Goal: Transaction & Acquisition: Purchase product/service

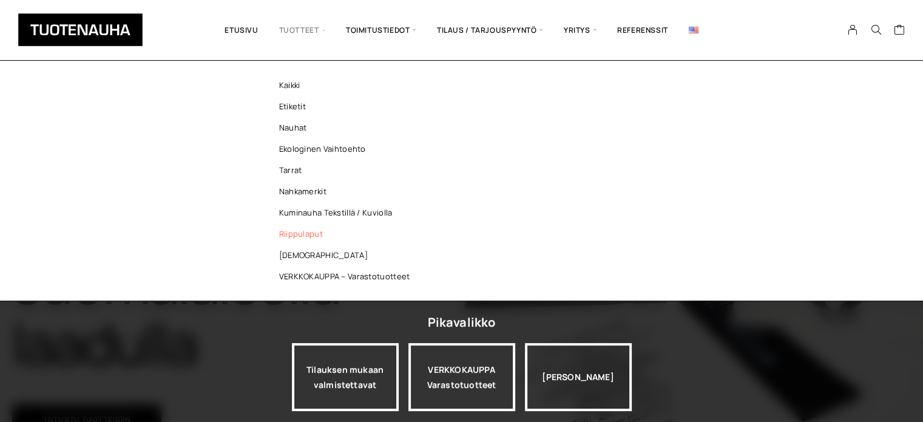
scroll to position [121, 0]
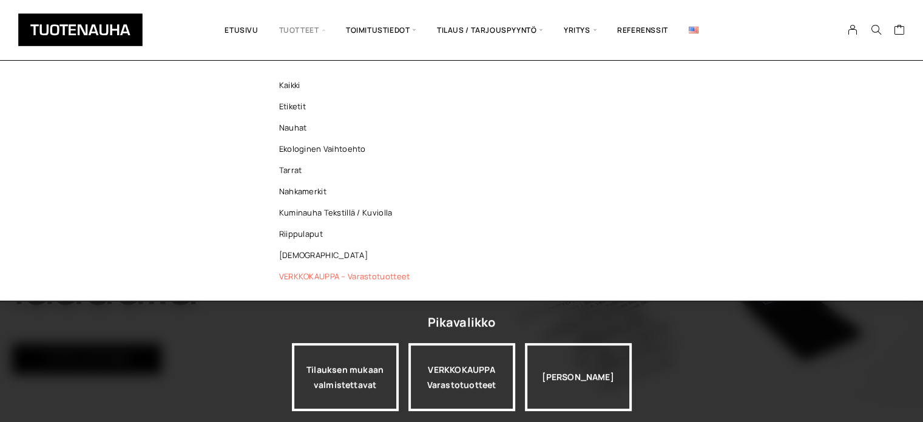
click at [317, 276] on link "VERKKOKAUPPA – Varastotuotteet" at bounding box center [348, 276] width 176 height 21
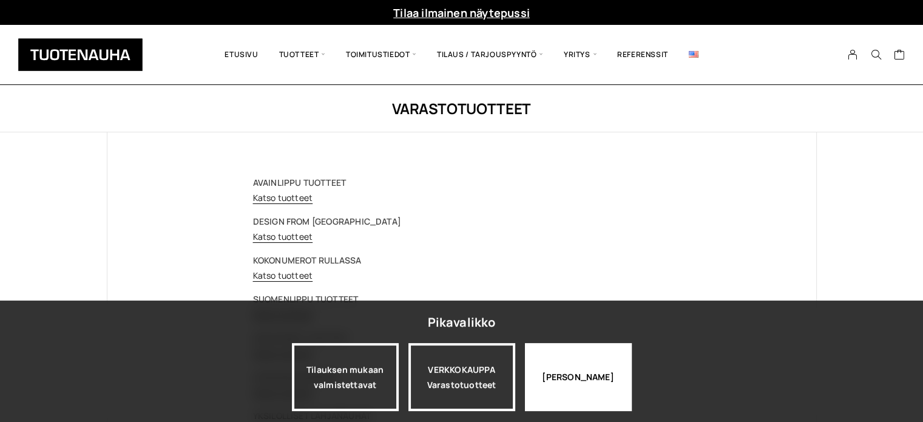
click at [571, 367] on div "Jatka katselua" at bounding box center [578, 377] width 107 height 68
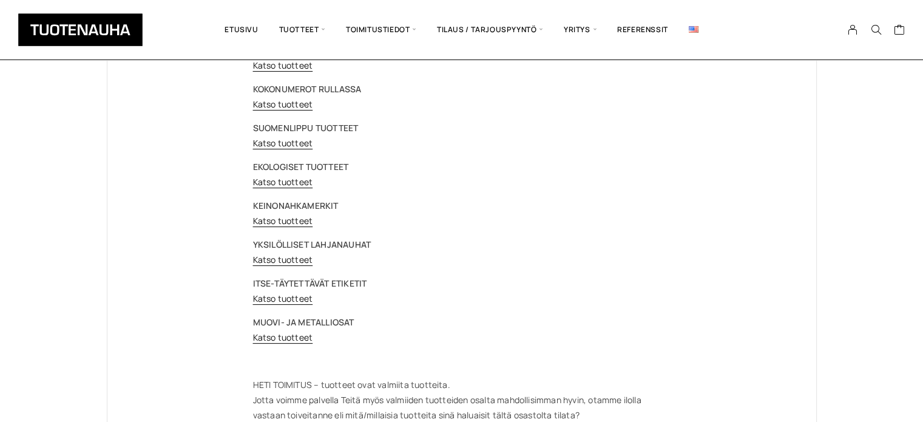
scroll to position [182, 0]
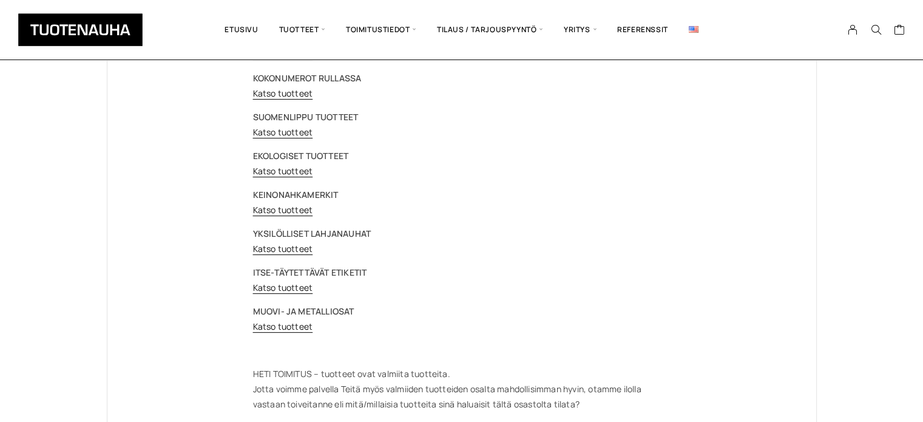
click at [310, 317] on p "MUOVI- JA METALLIOSAT Katso tuotteet" at bounding box center [462, 318] width 418 height 30
click at [311, 312] on strong "MUOVI- JA METALLIOSAT" at bounding box center [303, 311] width 101 height 12
click at [296, 324] on link "Katso tuotteet" at bounding box center [283, 326] width 60 height 12
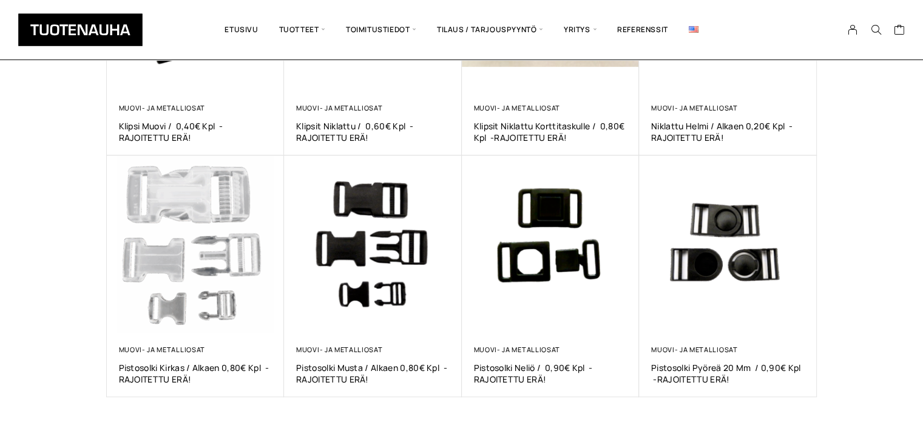
scroll to position [668, 0]
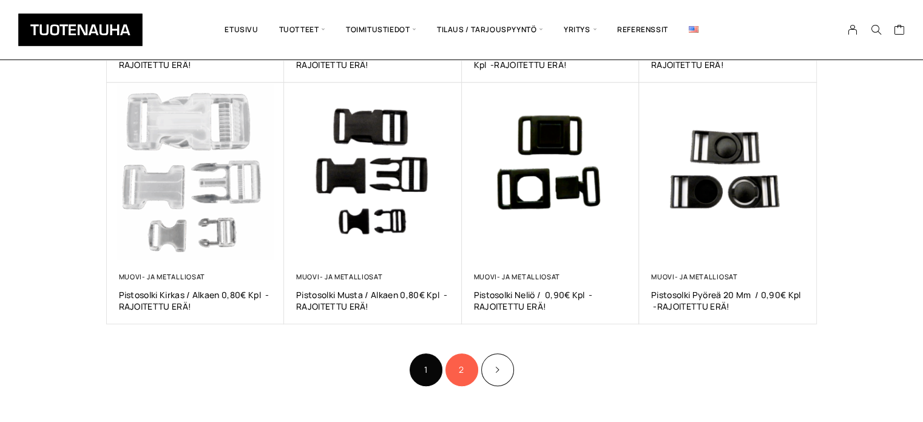
click at [468, 368] on link "2" at bounding box center [461, 369] width 33 height 33
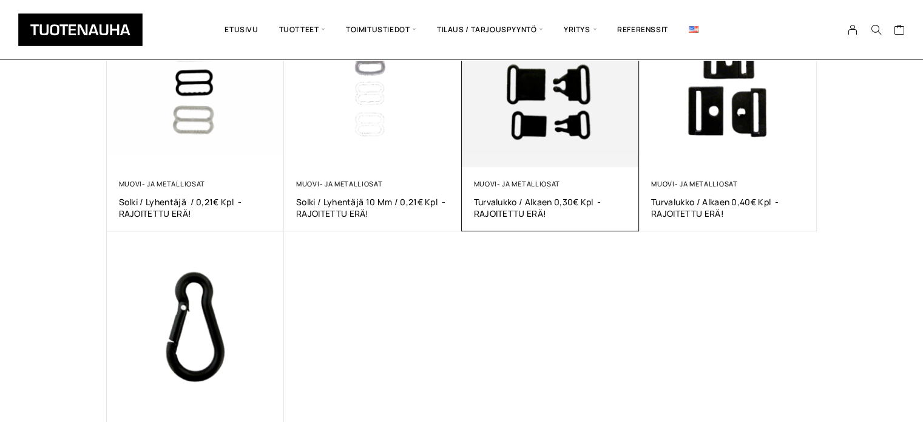
scroll to position [182, 0]
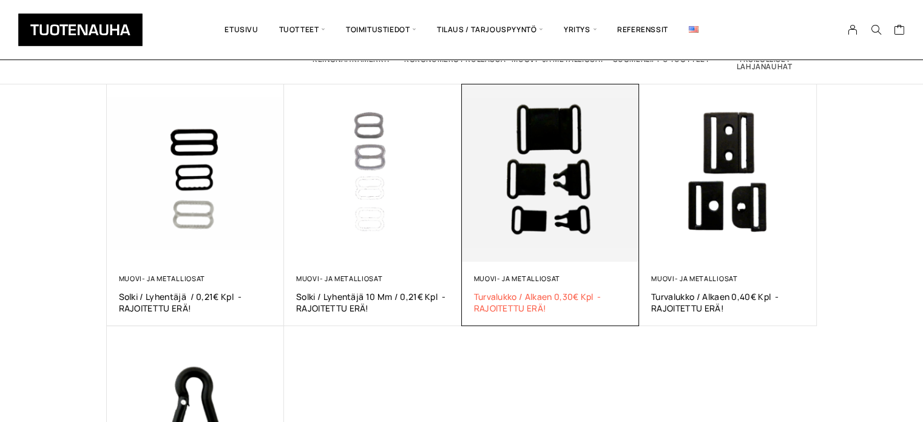
click at [510, 303] on span "Turvalukko / alkaen 0,30€ kpl -RAJOITETTU ERÄ!" at bounding box center [551, 302] width 154 height 23
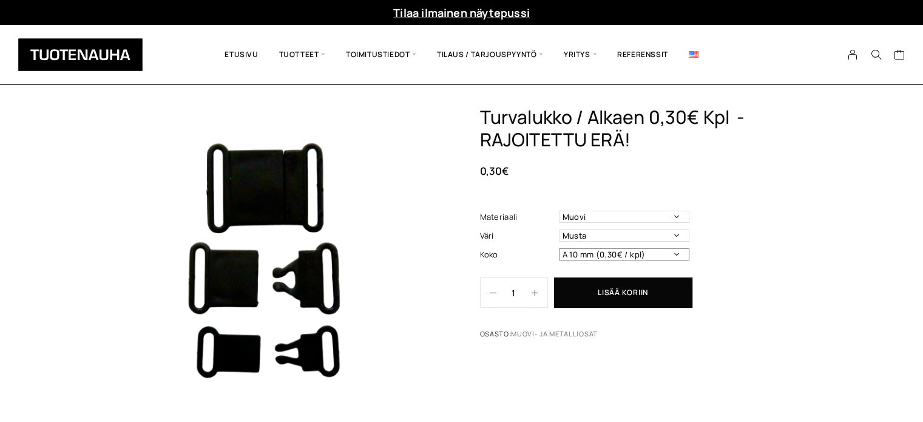
click at [614, 257] on select "A 10 mm (0,30€ / kpl) A 15 mm (0,32€ / kpl) A 20 mm (0,36€ / kpl)" at bounding box center [624, 254] width 130 height 12
select select "A 20 mm"
click at [559, 249] on select "A 10 mm (0,30€ / kpl) A 15 mm (0,32€ / kpl) A 20 mm (0,36€ / kpl)" at bounding box center [624, 254] width 130 height 12
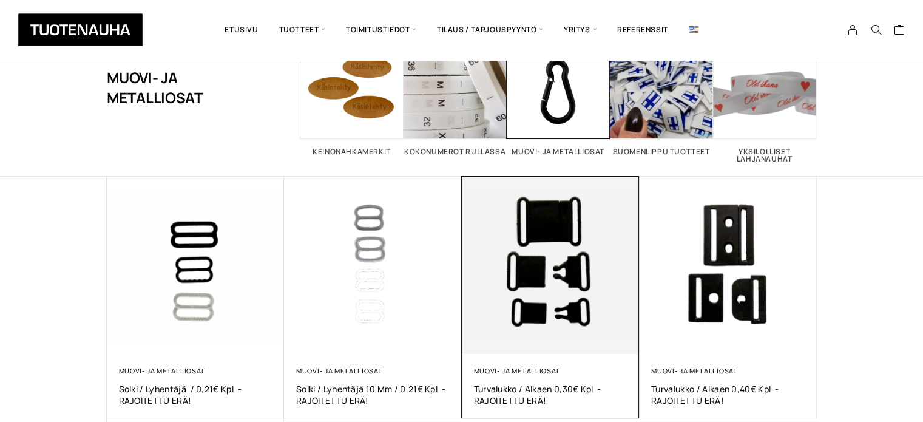
scroll to position [121, 0]
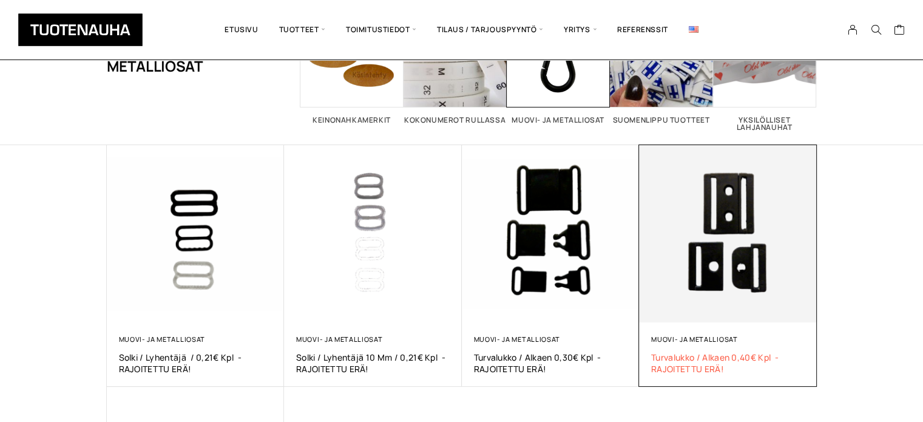
click at [734, 360] on span "Turvalukko / alkaen 0,40€ kpl -RAJOITETTU ERÄ!" at bounding box center [728, 362] width 154 height 23
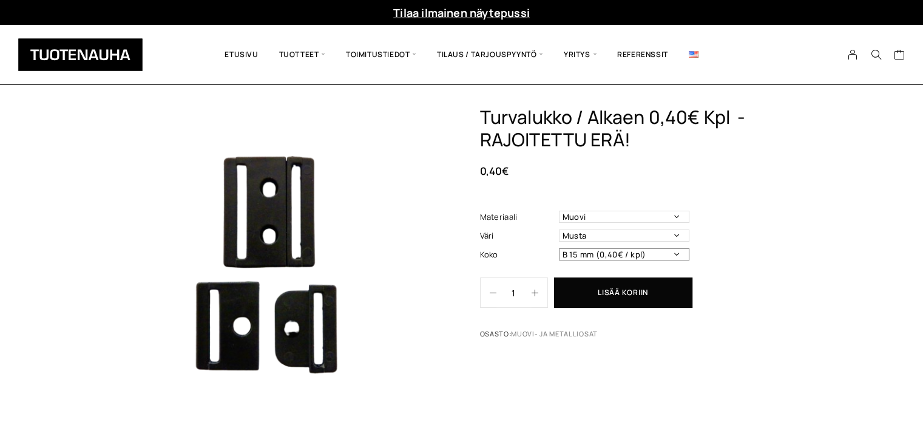
click at [631, 257] on select "B 15 mm (0,40€ / kpl) B 20 mm (0,44€ / kpl)" at bounding box center [624, 254] width 130 height 12
select select "B 20 mm"
click at [559, 249] on select "B 15 mm (0,40€ / kpl) B 20 mm (0,44€ / kpl)" at bounding box center [624, 254] width 130 height 12
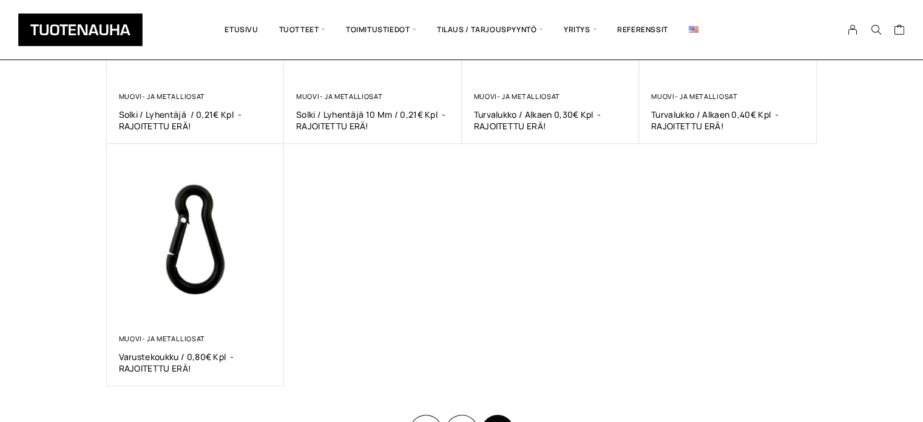
scroll to position [546, 0]
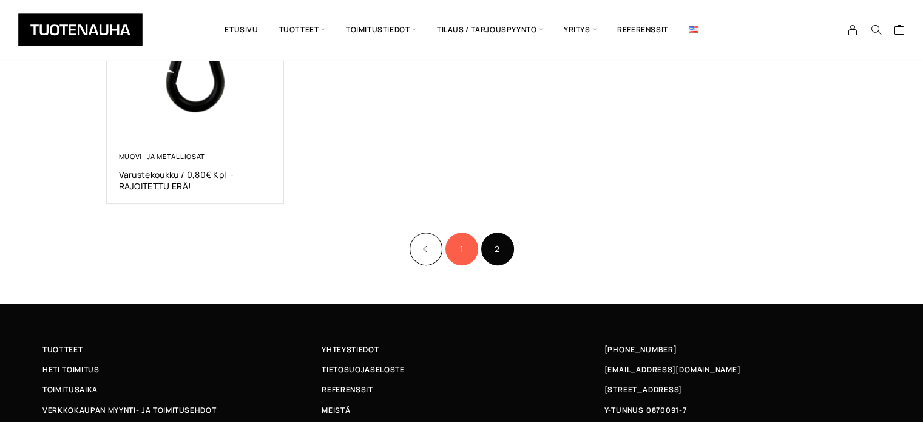
click at [458, 255] on link "1" at bounding box center [461, 248] width 33 height 33
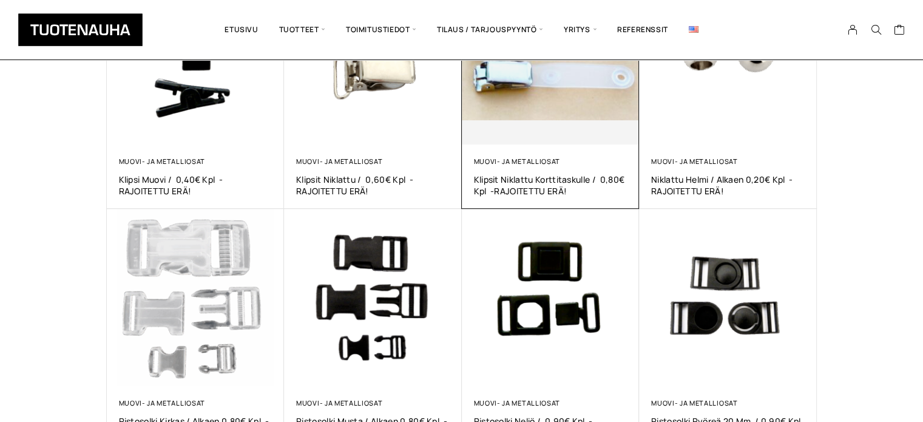
scroll to position [546, 0]
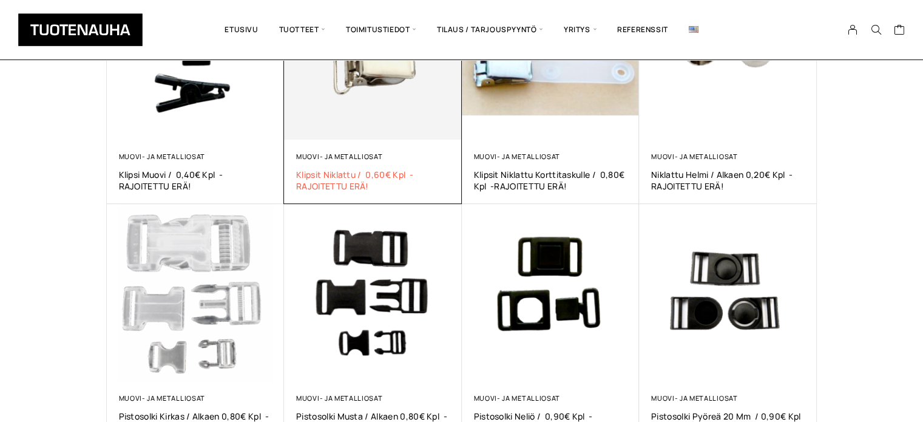
click at [330, 172] on span "Klipsit Niklattu / 0,60€ kpl -RAJOITETTU ERÄ!" at bounding box center [373, 180] width 154 height 23
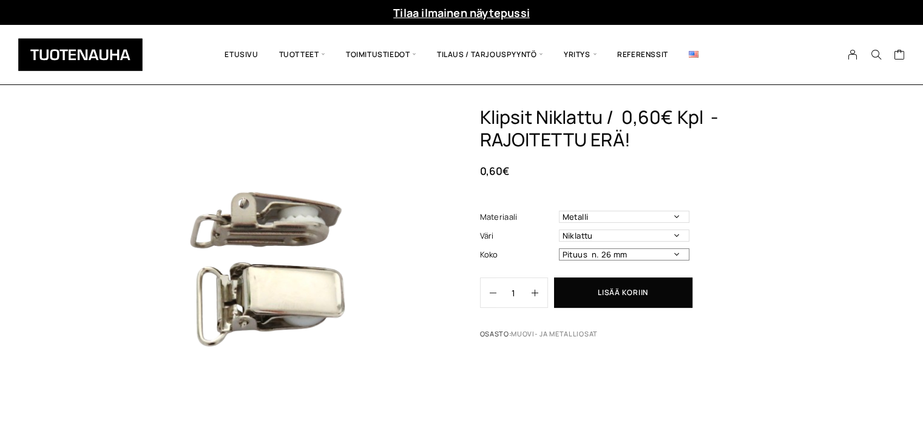
click at [623, 252] on select "Pituus n. 26 mm" at bounding box center [624, 254] width 130 height 12
click at [609, 236] on select "Niklattu" at bounding box center [624, 235] width 130 height 12
click at [602, 217] on select "Metalli" at bounding box center [624, 217] width 130 height 12
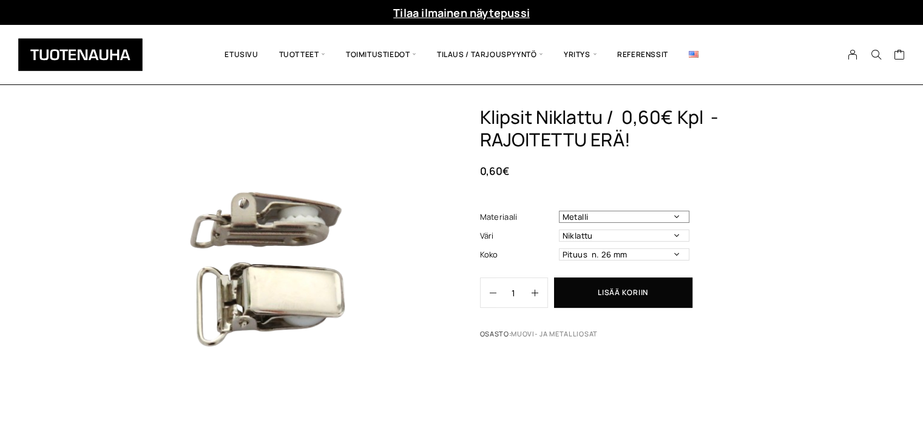
click at [602, 217] on select "Metalli" at bounding box center [624, 217] width 130 height 12
